Goal: Task Accomplishment & Management: Use online tool/utility

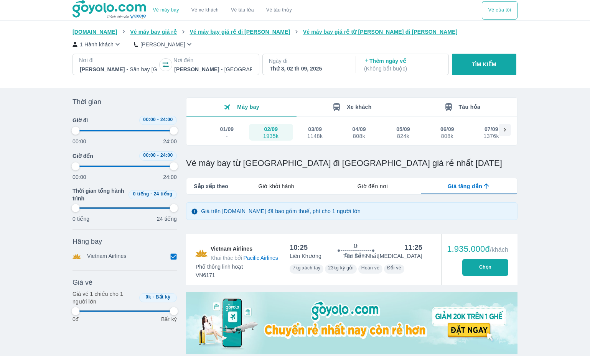
type input "97.9166666666667"
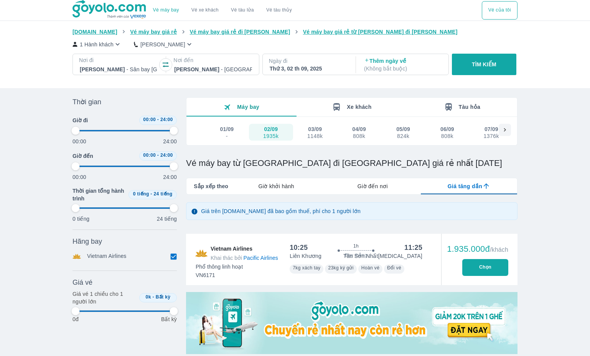
type input "97.9166666666667"
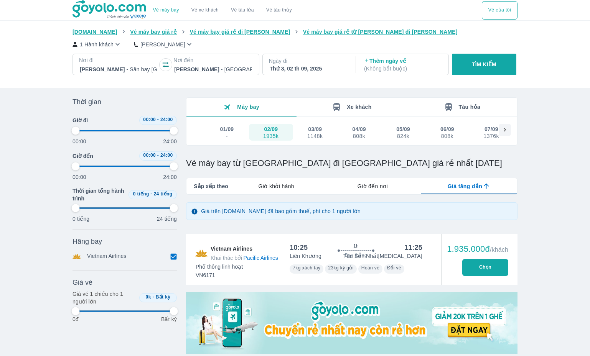
type input "97.9166666666667"
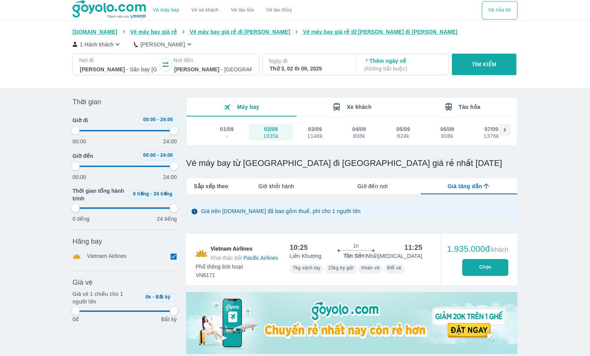
type input "97.9166666666667"
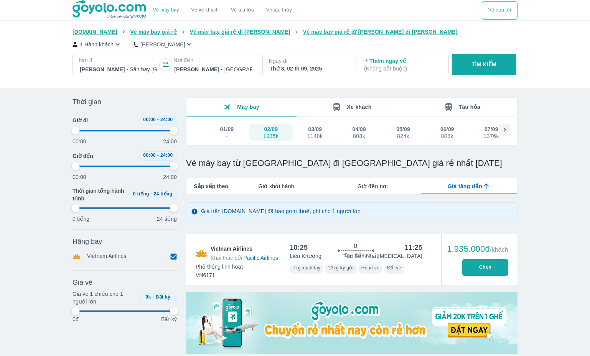
type input "97.9166666666667"
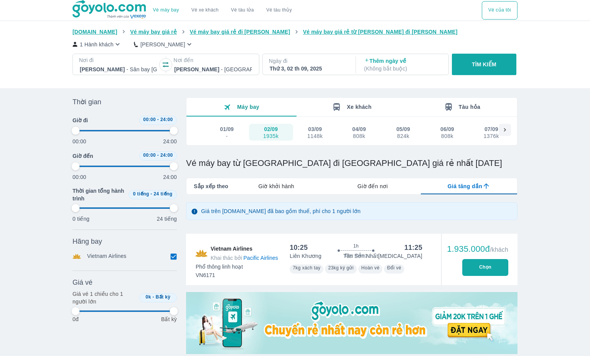
type input "97.9166666666667"
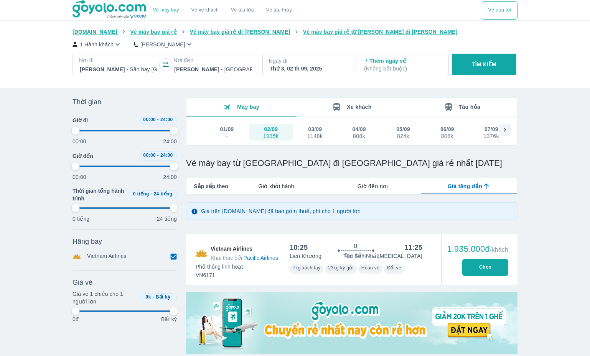
type input "97.9166666666667"
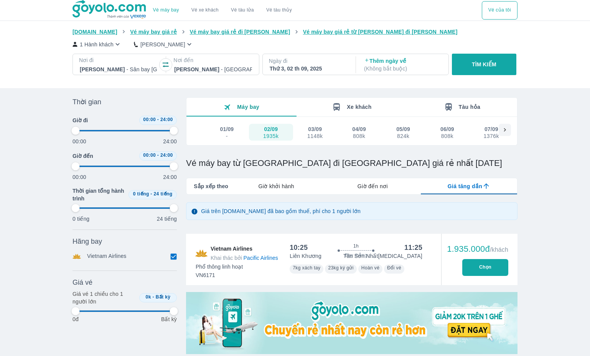
type input "97.9166666666667"
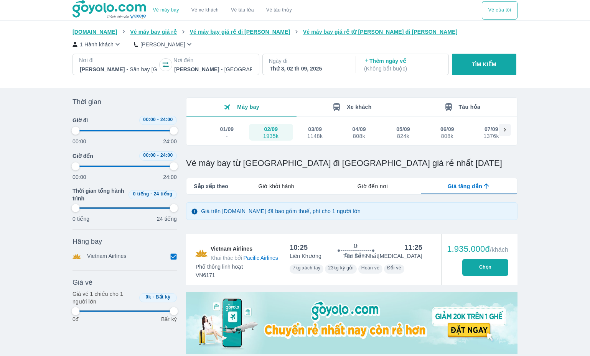
type input "97.9166666666667"
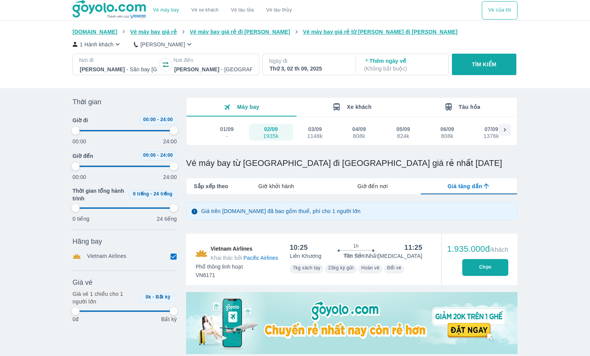
type input "97.9166666666667"
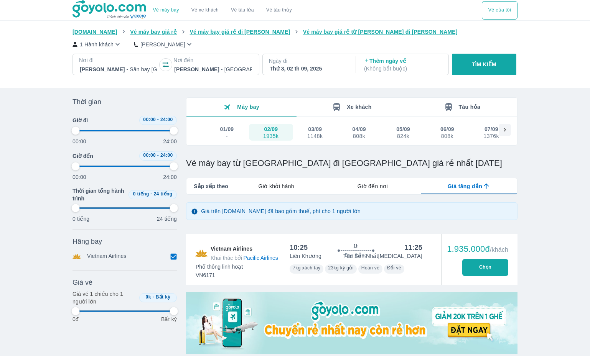
type input "97.9166666666667"
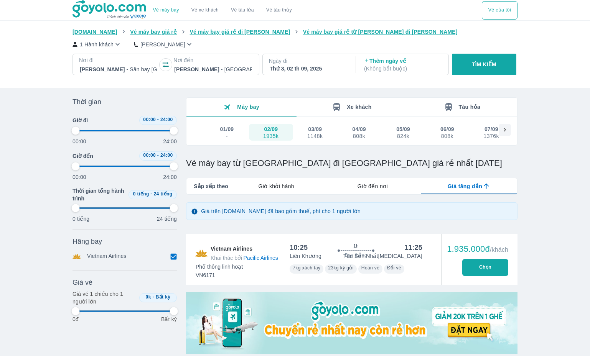
type input "97.9166666666667"
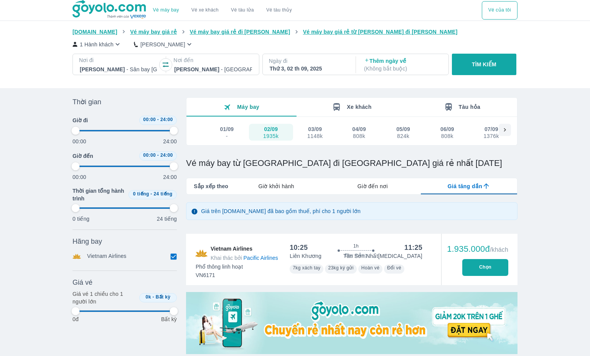
type input "97.9166666666667"
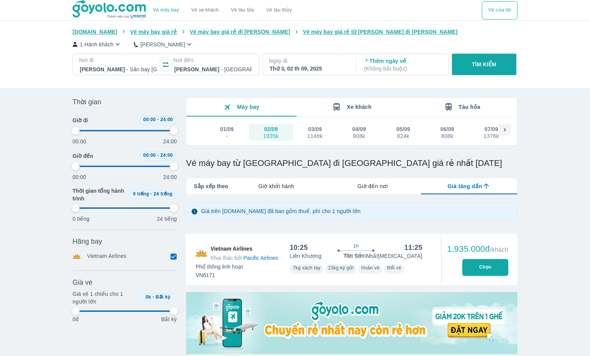
type input "97.9166666666667"
